Goal: Find specific page/section: Find specific page/section

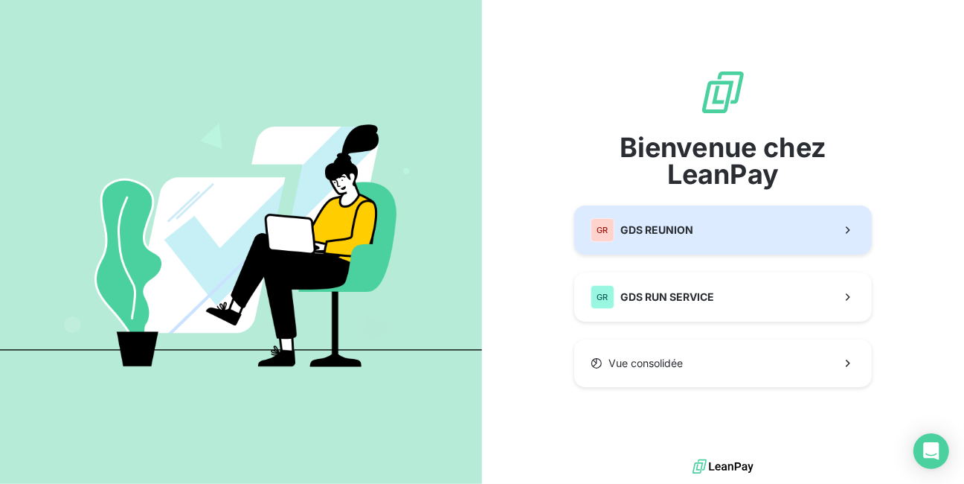
click at [647, 233] on span "GDS REUNION" at bounding box center [656, 229] width 73 height 15
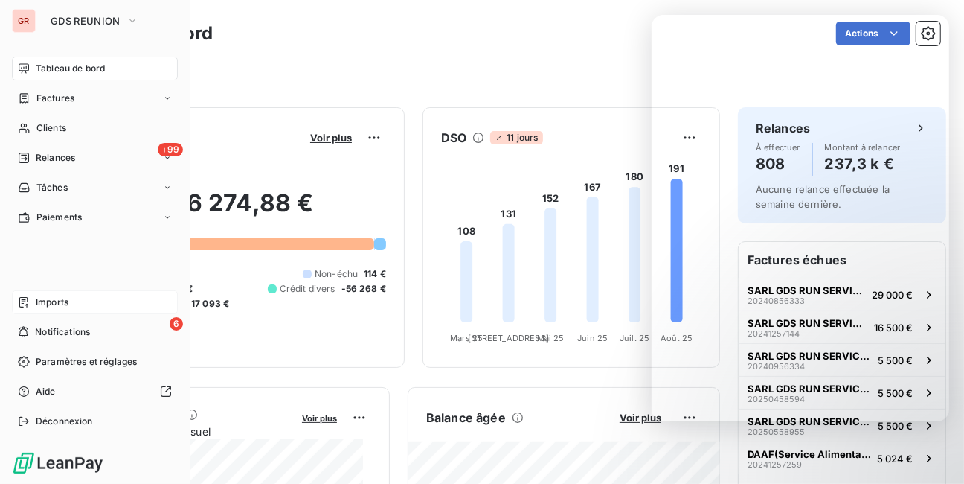
click at [39, 306] on span "Imports" at bounding box center [52, 301] width 33 height 13
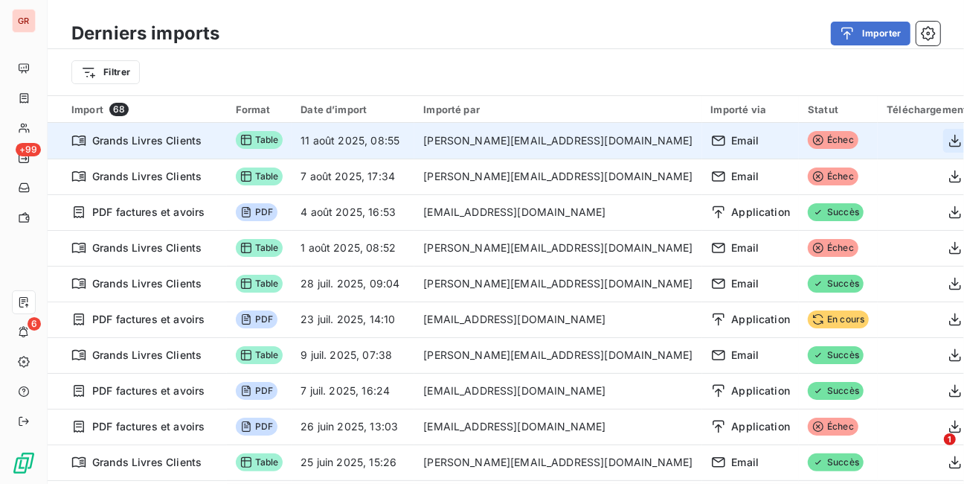
click at [948, 141] on icon "button" at bounding box center [955, 140] width 15 height 15
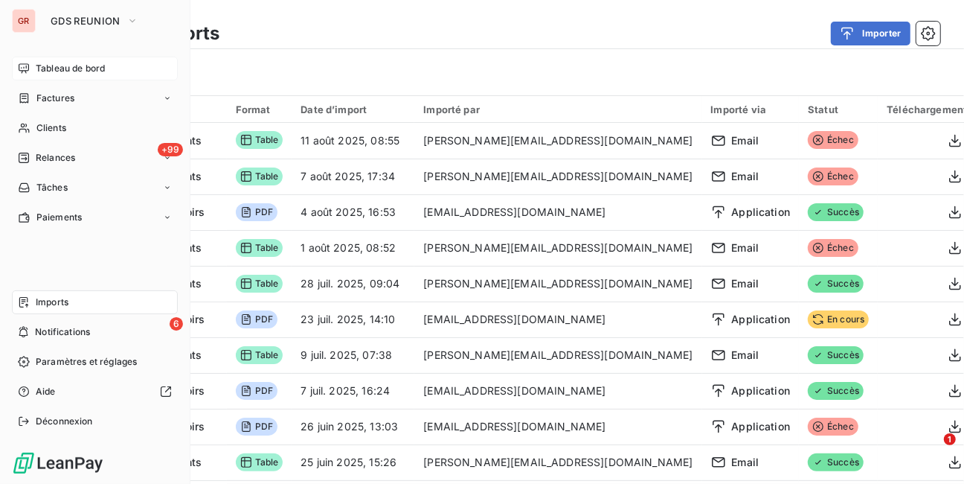
click at [44, 66] on span "Tableau de bord" at bounding box center [70, 68] width 69 height 13
